Goal: Task Accomplishment & Management: Complete application form

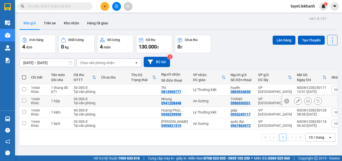
scroll to position [23, 0]
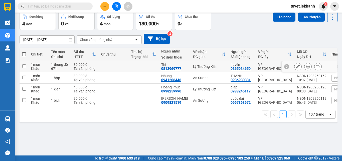
click at [300, 66] on div at bounding box center [308, 67] width 28 height 8
click at [296, 66] on icon at bounding box center [298, 67] width 4 height 4
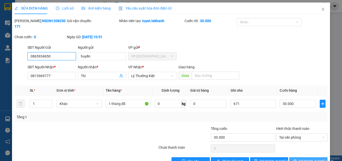
type input "0865934650"
type input "huyền"
type input "0813969777"
type input "Thi"
type input "30.000"
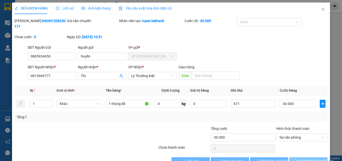
click at [305, 158] on span "[PERSON_NAME] và In" at bounding box center [316, 161] width 35 height 6
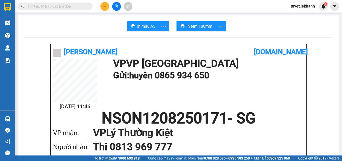
click at [105, 3] on button at bounding box center [104, 6] width 9 height 9
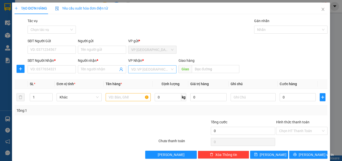
click at [155, 68] on input "search" at bounding box center [150, 69] width 39 height 8
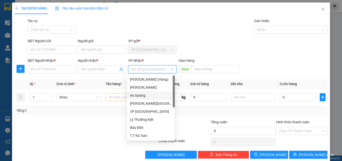
click at [141, 93] on div "An Sương" at bounding box center [151, 95] width 42 height 6
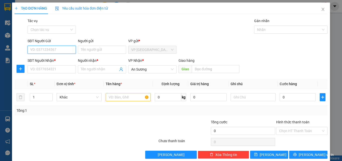
click at [52, 52] on input "SĐT Người Gửi" at bounding box center [52, 50] width 48 height 8
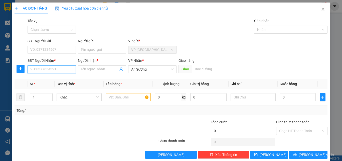
click at [54, 71] on input "SĐT Người Nhận *" at bounding box center [52, 69] width 48 height 8
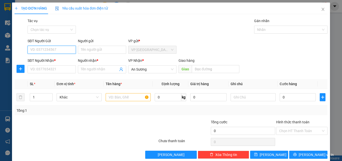
click at [49, 49] on input "SĐT Người Gửi" at bounding box center [52, 50] width 48 height 8
type input "0349466702"
click at [106, 54] on div "Người gửi Tên người gửi" at bounding box center [102, 47] width 48 height 18
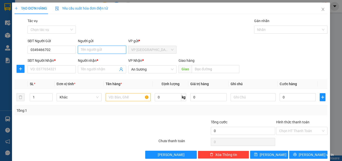
click at [108, 50] on input "Người gửi" at bounding box center [102, 50] width 48 height 8
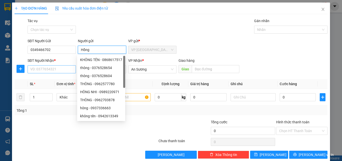
type input "Hồng"
click at [48, 70] on input "SĐT Người Nhận *" at bounding box center [52, 69] width 48 height 8
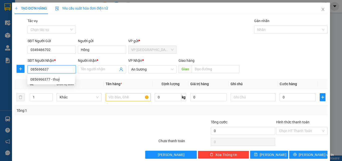
type input "0856966377"
click at [51, 78] on div "0856966377 - thuý" at bounding box center [51, 79] width 42 height 6
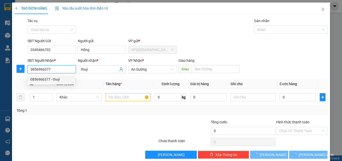
type input "thuý"
type input "30.000"
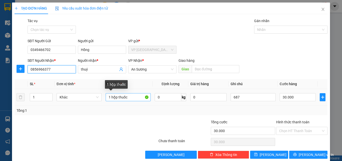
type input "0856966377"
drag, startPoint x: 117, startPoint y: 97, endPoint x: 159, endPoint y: 96, distance: 41.9
click at [159, 96] on tr "1 Khác 1 hộp thuốc 0 kg 0 687 30.000" at bounding box center [171, 97] width 313 height 17
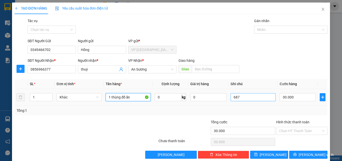
type input "1 thùng đồ ăn"
drag, startPoint x: 240, startPoint y: 98, endPoint x: 170, endPoint y: 102, distance: 69.7
click at [176, 102] on tr "1 Khác 1 thùng đồ ăn 0 kg 0 687 30.000" at bounding box center [171, 97] width 313 height 17
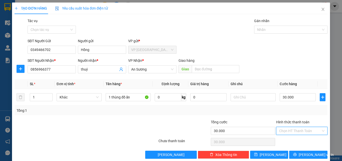
click at [306, 130] on input "Hình thức thanh toán" at bounding box center [300, 131] width 42 height 8
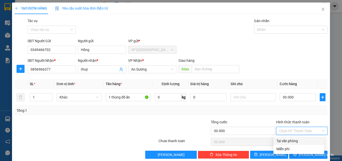
click at [286, 142] on div "Tại văn phòng" at bounding box center [299, 141] width 45 height 6
type input "0"
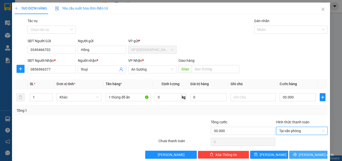
click at [305, 153] on span "[PERSON_NAME] và In" at bounding box center [316, 155] width 35 height 6
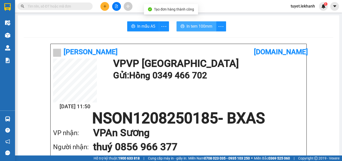
click at [191, 28] on span "In tem 100mm" at bounding box center [200, 26] width 26 height 6
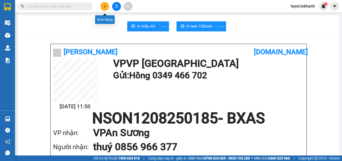
click at [106, 6] on icon "plus" at bounding box center [104, 6] width 3 height 0
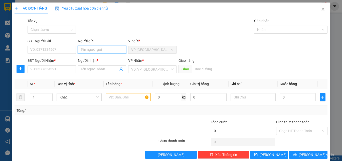
click at [78, 50] on input "Người gửi" at bounding box center [102, 50] width 48 height 8
type input "Vàng"
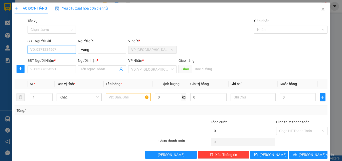
click at [39, 52] on input "SĐT Người Gửi" at bounding box center [52, 50] width 48 height 8
type input "9"
type input "0"
drag, startPoint x: 90, startPoint y: 48, endPoint x: 72, endPoint y: 51, distance: 18.8
click at [72, 51] on div "SĐT Người Gửi VD: 0371234567 Người gửi [PERSON_NAME] VP gửi * VP [GEOGRAPHIC_DA…" at bounding box center [178, 47] width 302 height 18
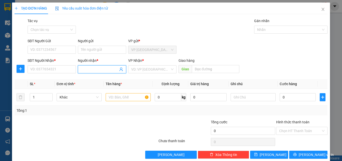
click at [90, 67] on input "Người nhận *" at bounding box center [99, 69] width 37 height 6
paste input "Vàng"
type input "Vàng"
click at [90, 49] on input "Người gửi" at bounding box center [102, 50] width 48 height 8
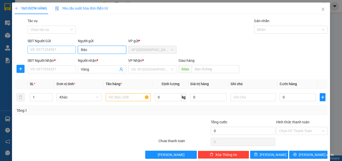
type input "Bảo"
click at [57, 50] on input "SĐT Người Gửi" at bounding box center [52, 50] width 48 height 8
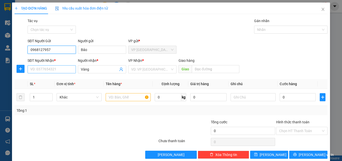
type input "0968127957"
click at [41, 69] on input "SĐT Người Nhận *" at bounding box center [52, 69] width 48 height 8
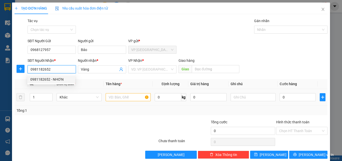
type input "0981182652"
click at [117, 98] on input "text" at bounding box center [128, 97] width 45 height 8
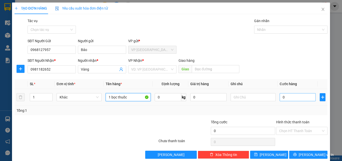
type input "1 bọc thuốc"
click at [302, 100] on input "0" at bounding box center [298, 97] width 36 height 8
type input "3"
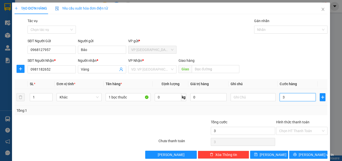
type input "30"
type input "300"
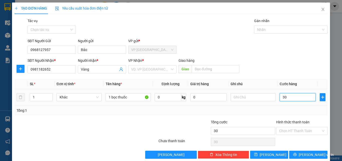
type input "300"
type input "3.000"
type input "30.000"
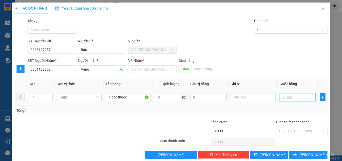
type input "30.000"
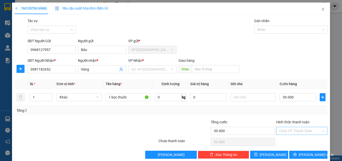
click at [315, 131] on input "Hình thức thanh toán" at bounding box center [300, 131] width 42 height 8
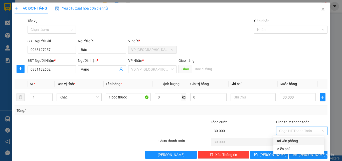
click at [301, 141] on div "Tại văn phòng" at bounding box center [299, 141] width 45 height 6
type input "0"
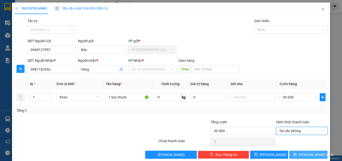
click at [302, 154] on span "[PERSON_NAME] và In" at bounding box center [316, 155] width 35 height 6
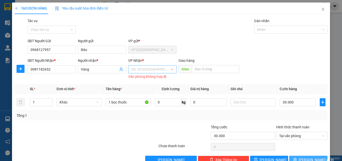
click at [169, 70] on div "VD: VP [GEOGRAPHIC_DATA]" at bounding box center [152, 69] width 48 height 8
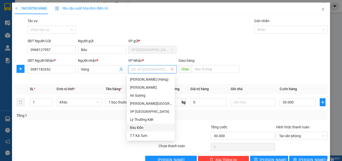
click at [137, 128] on div "Bàu Đồn" at bounding box center [151, 128] width 42 height 6
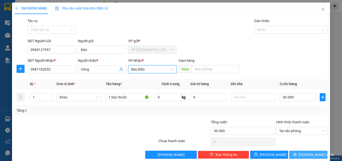
click at [308, 155] on span "[PERSON_NAME] và In" at bounding box center [316, 155] width 35 height 6
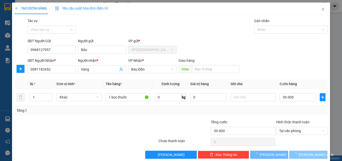
click at [308, 155] on span "[PERSON_NAME] và In" at bounding box center [316, 155] width 35 height 6
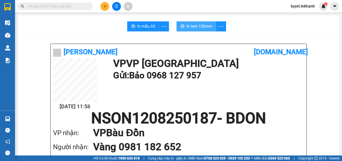
click at [187, 27] on span "In tem 100mm" at bounding box center [200, 26] width 26 height 6
